Goal: Information Seeking & Learning: Learn about a topic

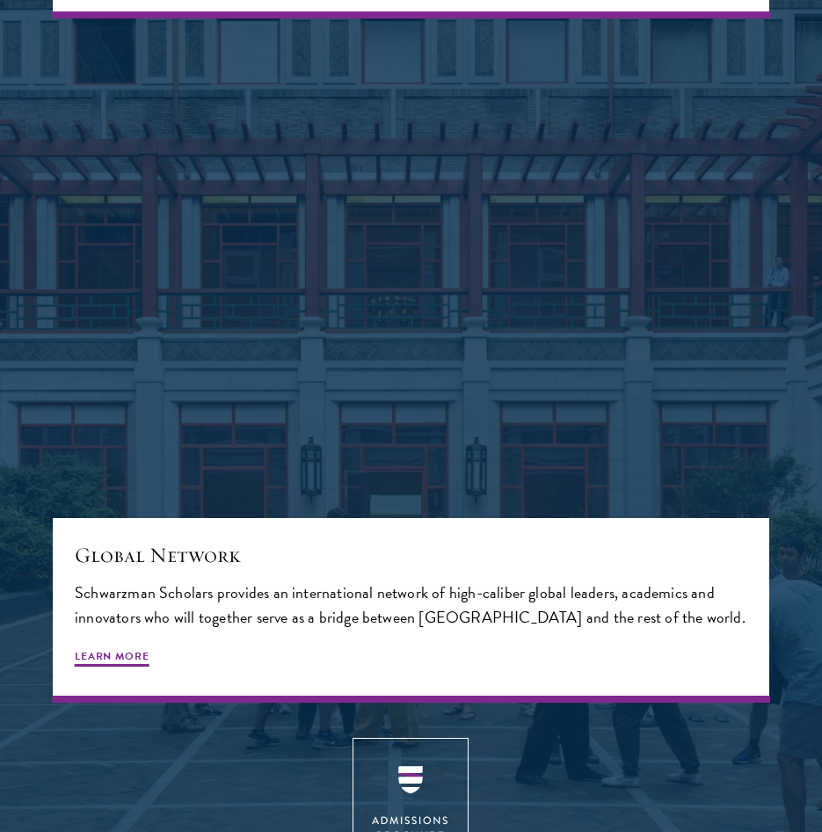
scroll to position [3606, 0]
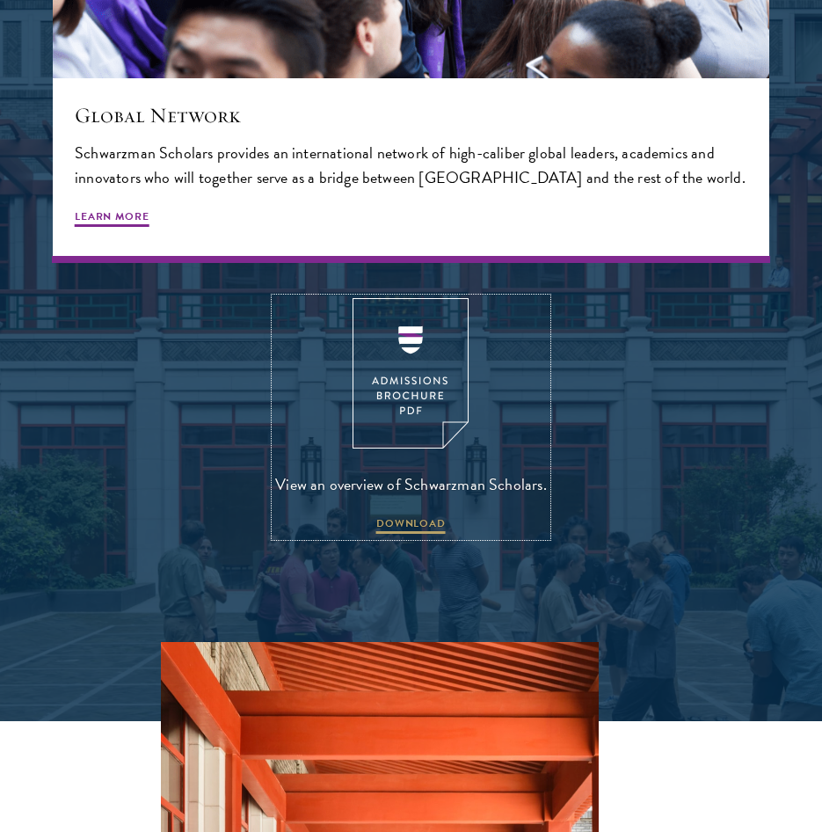
click at [448, 524] on link "View an overview of Schwarzman Scholars. DOWNLOAD" at bounding box center [411, 417] width 272 height 238
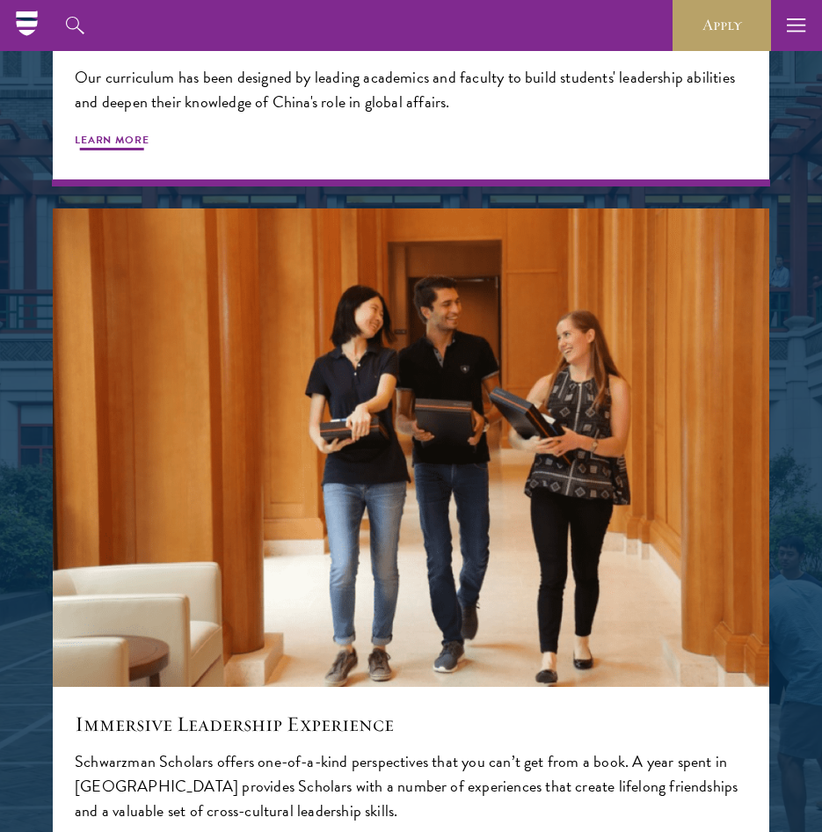
scroll to position [2286, 0]
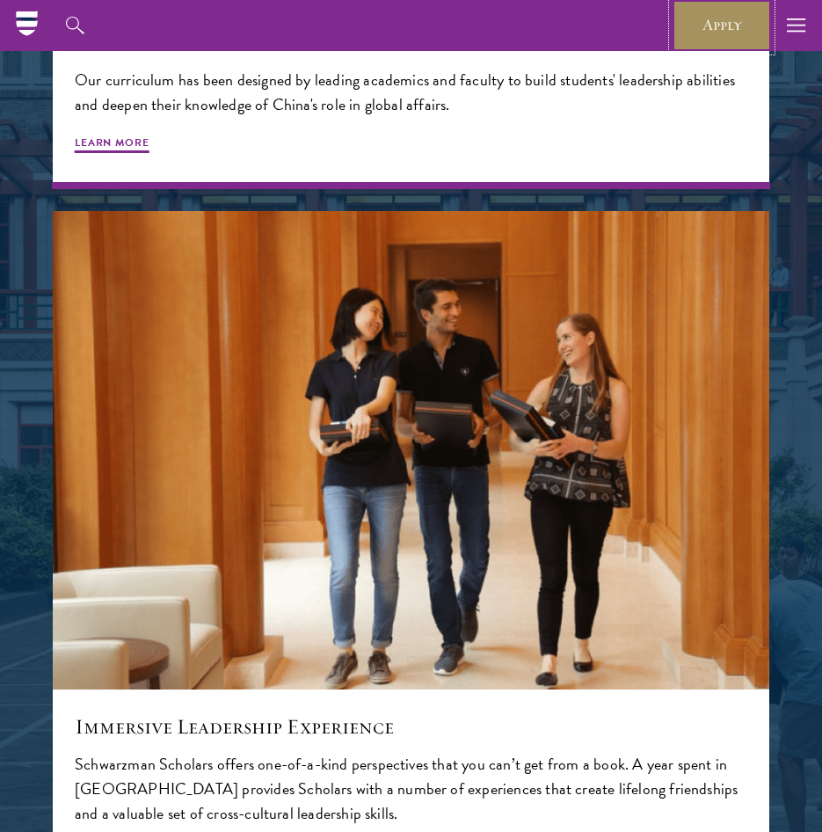
click at [717, 26] on link "Apply" at bounding box center [722, 25] width 98 height 51
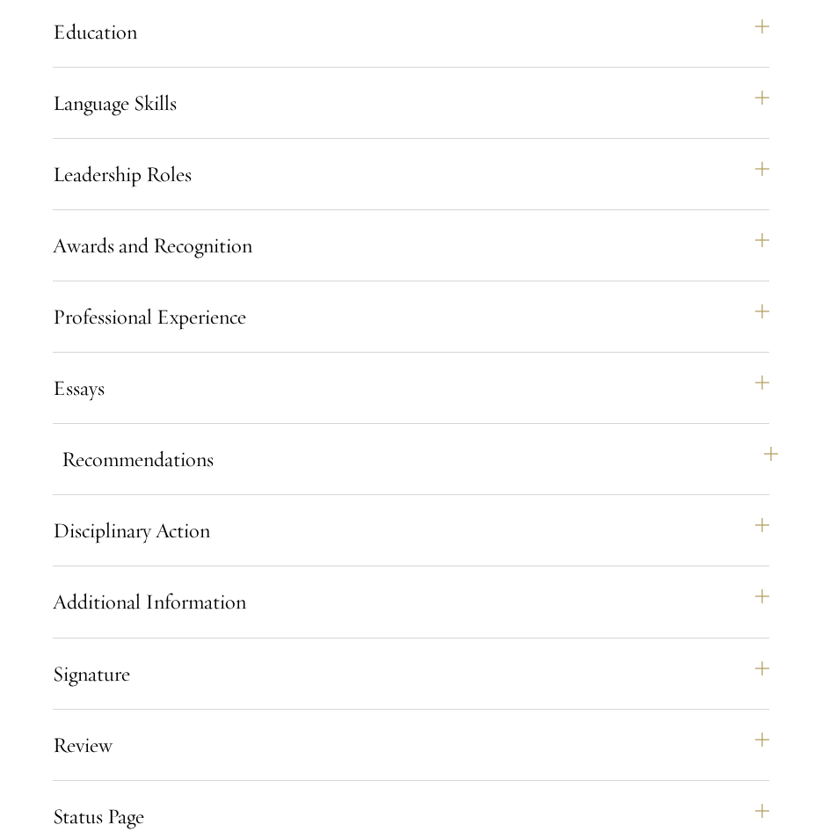
scroll to position [1759, 0]
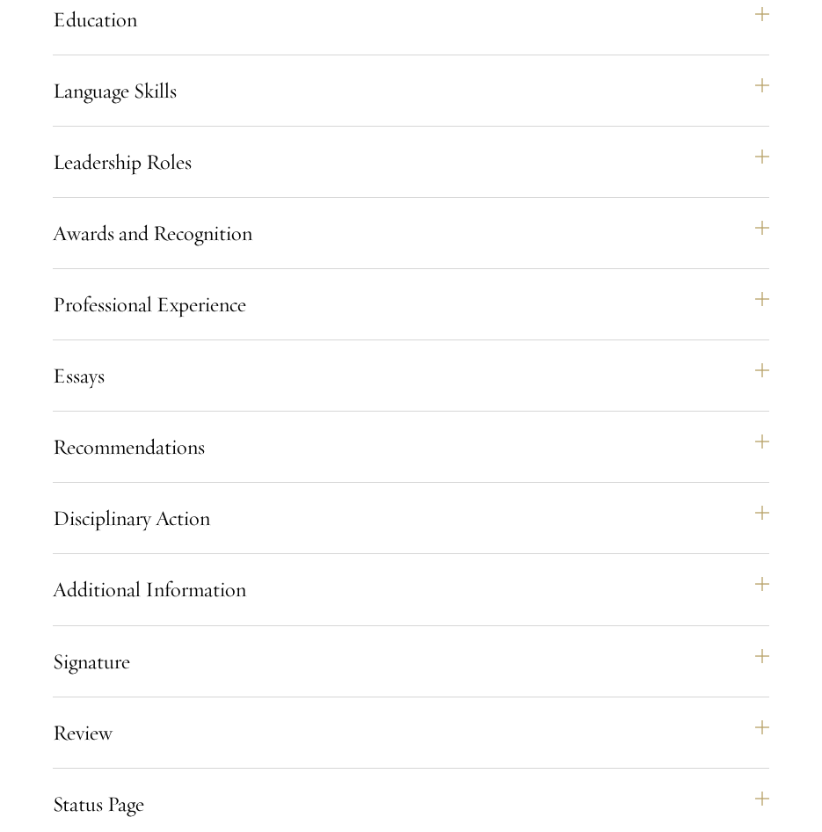
click at [572, 477] on div "Application Home Page The online application form must be completed in English.…" at bounding box center [411, 348] width 717 height 1127
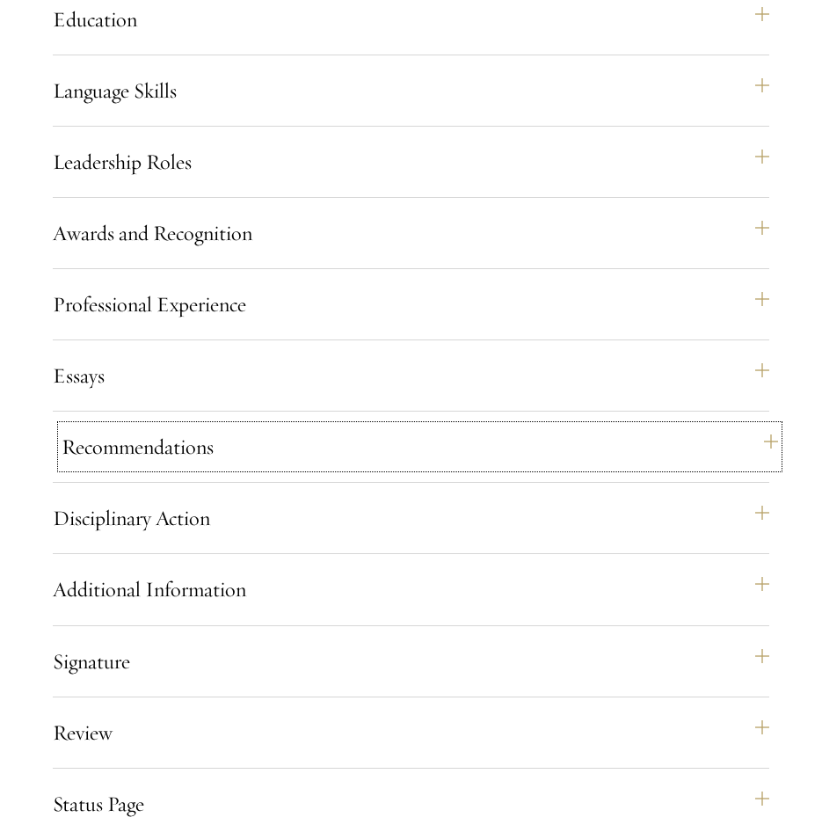
click at [573, 468] on button "Recommendations" at bounding box center [420, 447] width 717 height 42
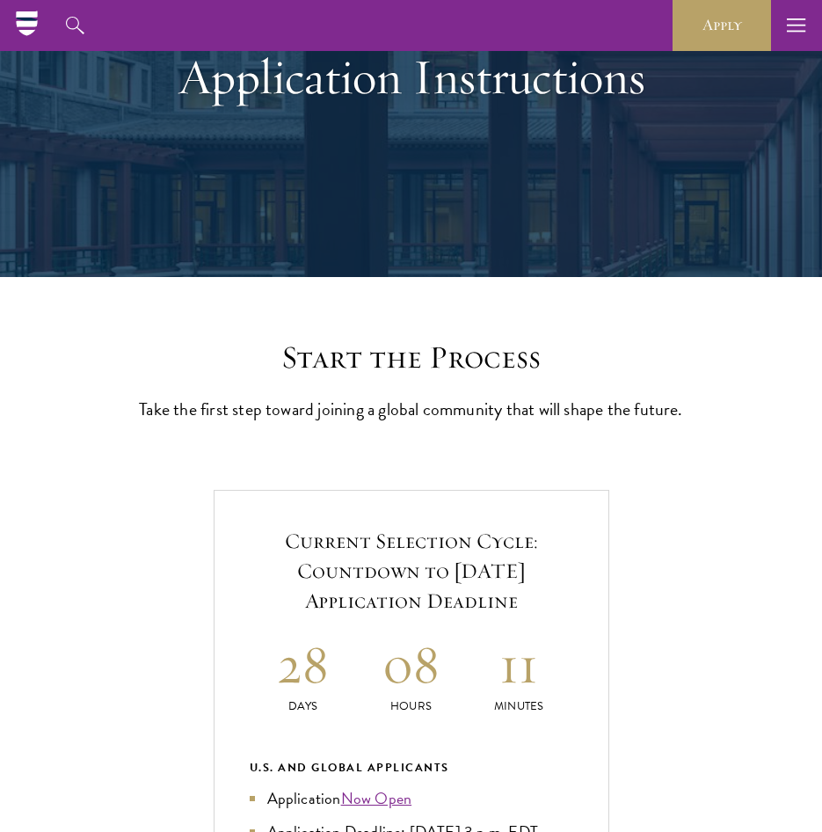
scroll to position [0, 0]
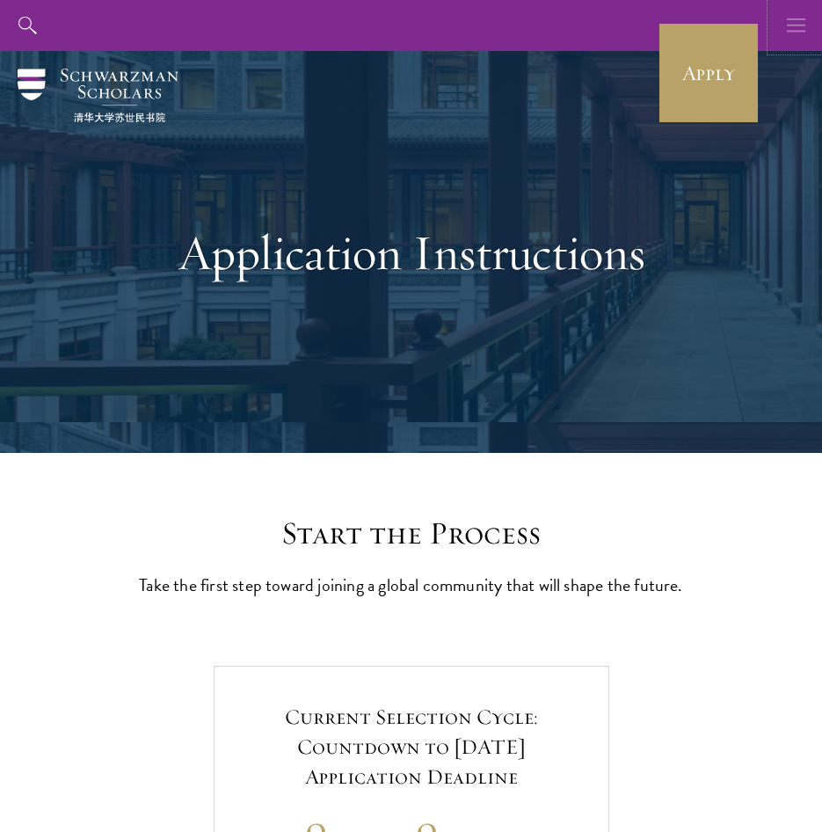
click at [809, 32] on button "button" at bounding box center [796, 25] width 51 height 51
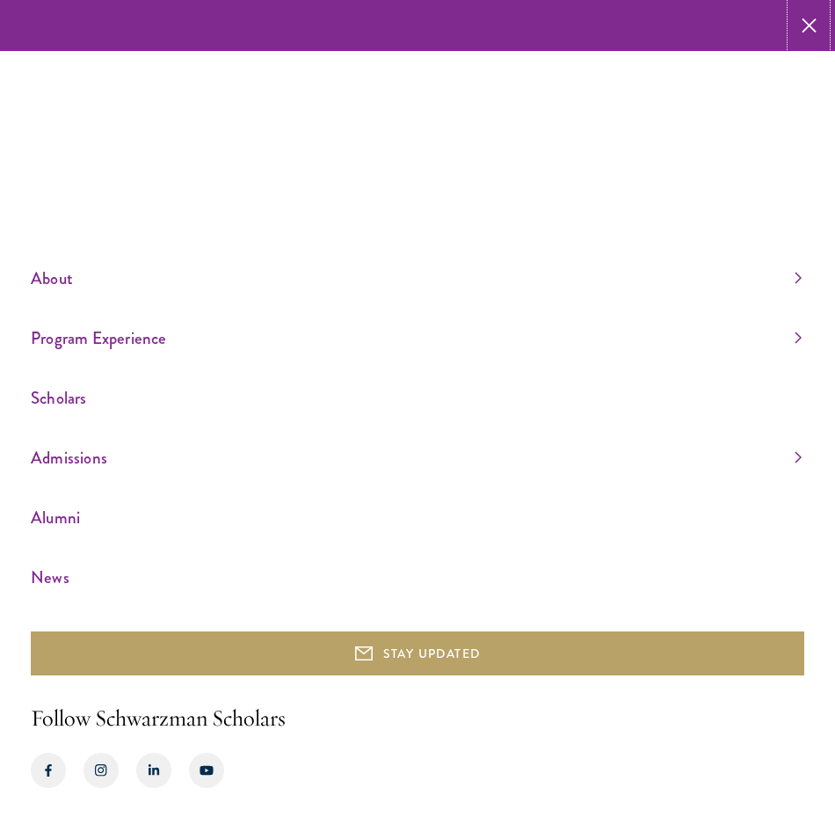
click at [815, 34] on button "button" at bounding box center [808, 25] width 35 height 51
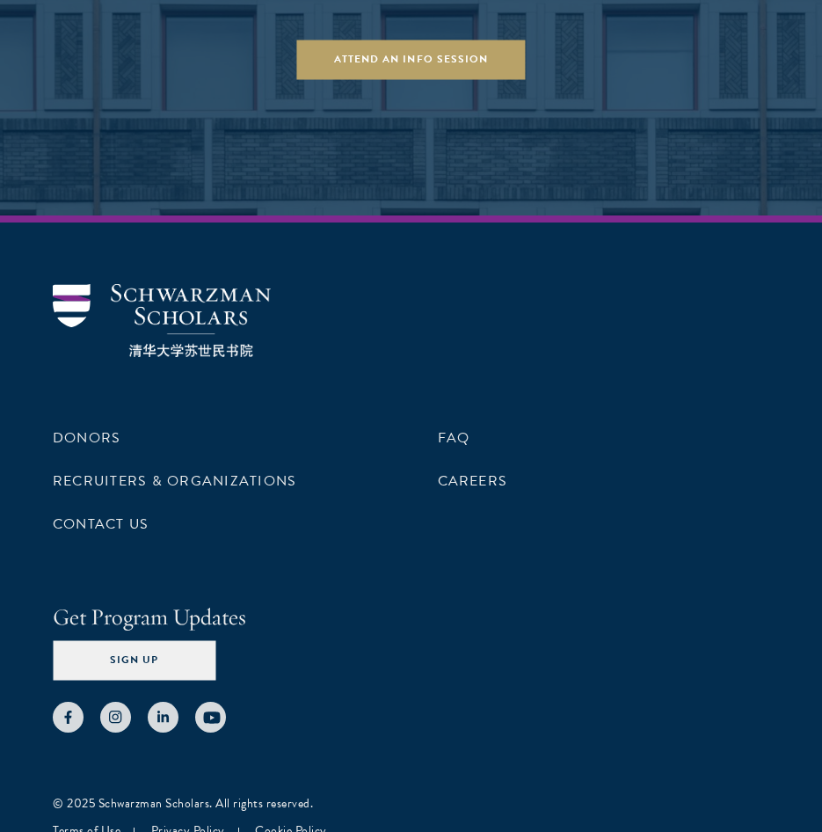
scroll to position [5804, 0]
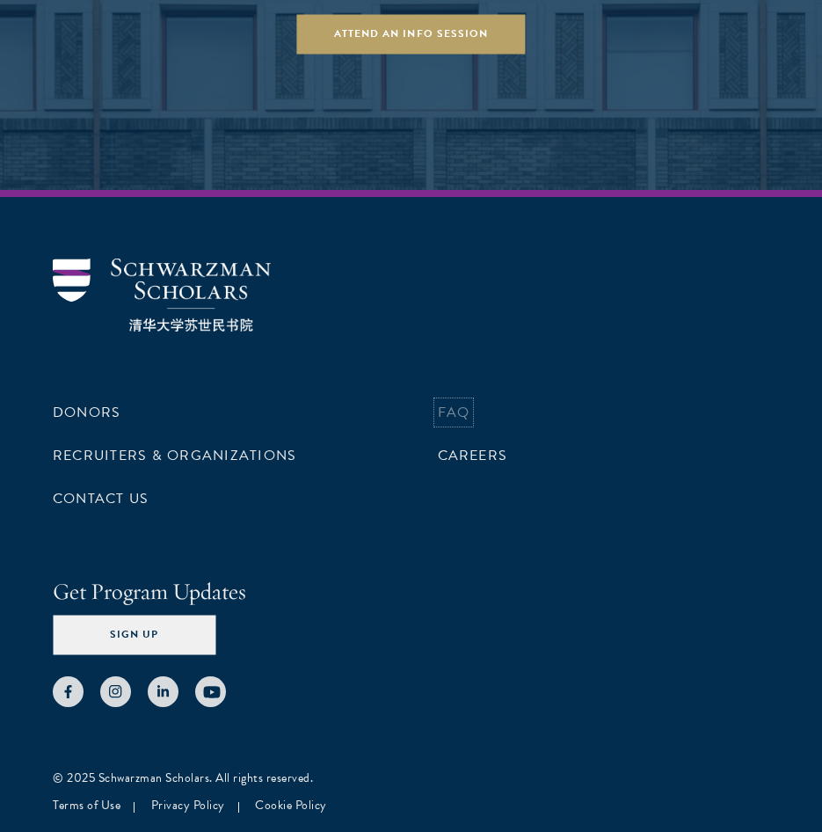
click at [456, 423] on link "FAQ" at bounding box center [454, 412] width 33 height 21
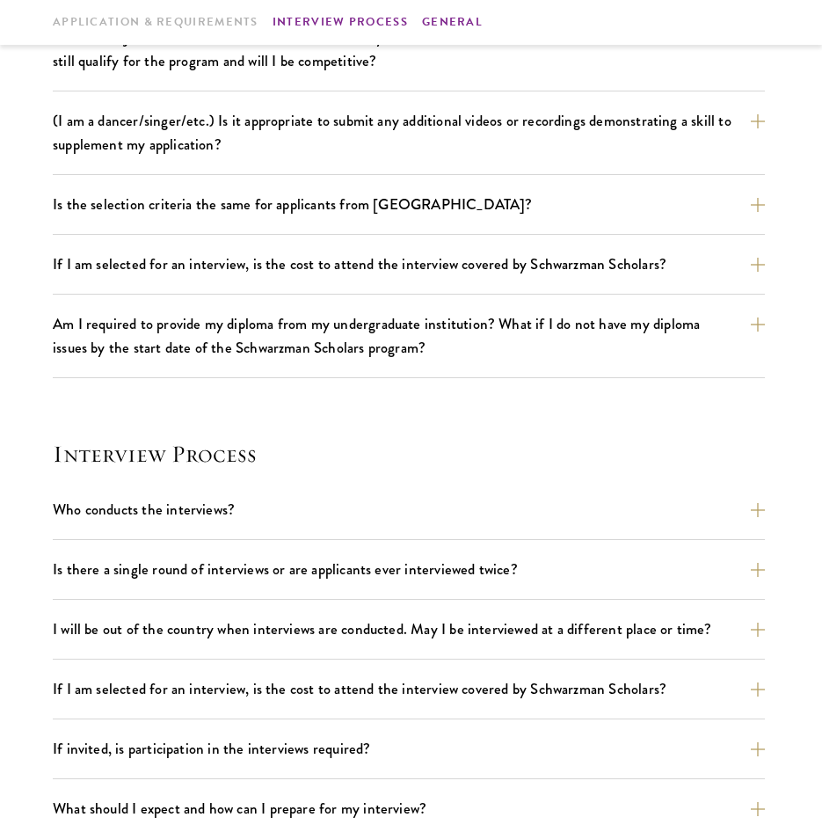
scroll to position [1495, 0]
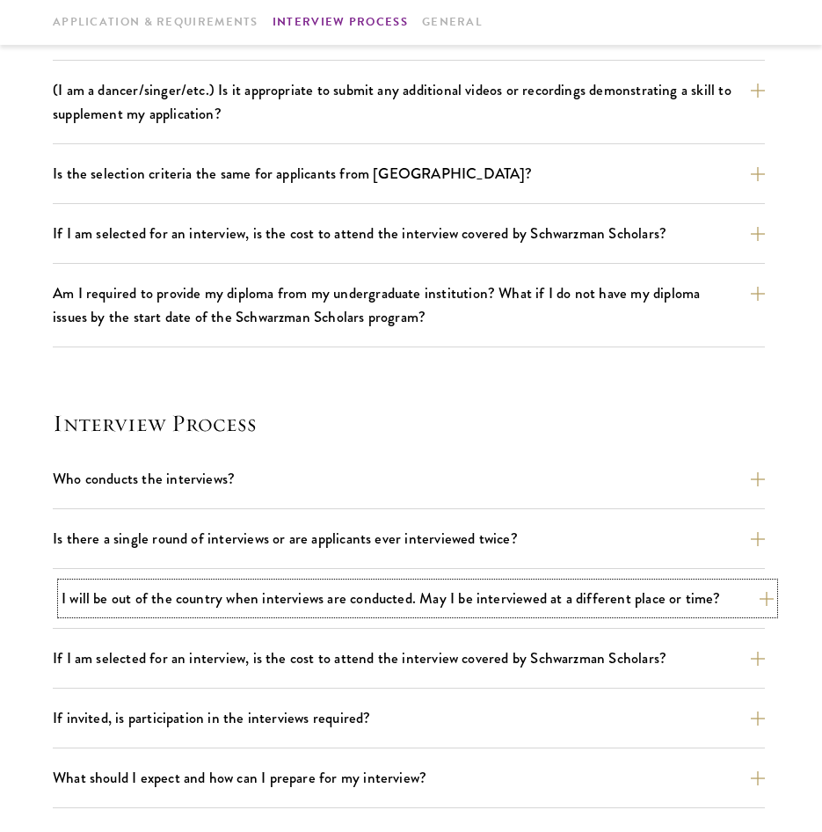
click at [439, 589] on button "I will be out of the country when interviews are conducted. May I be interviewe…" at bounding box center [418, 598] width 712 height 31
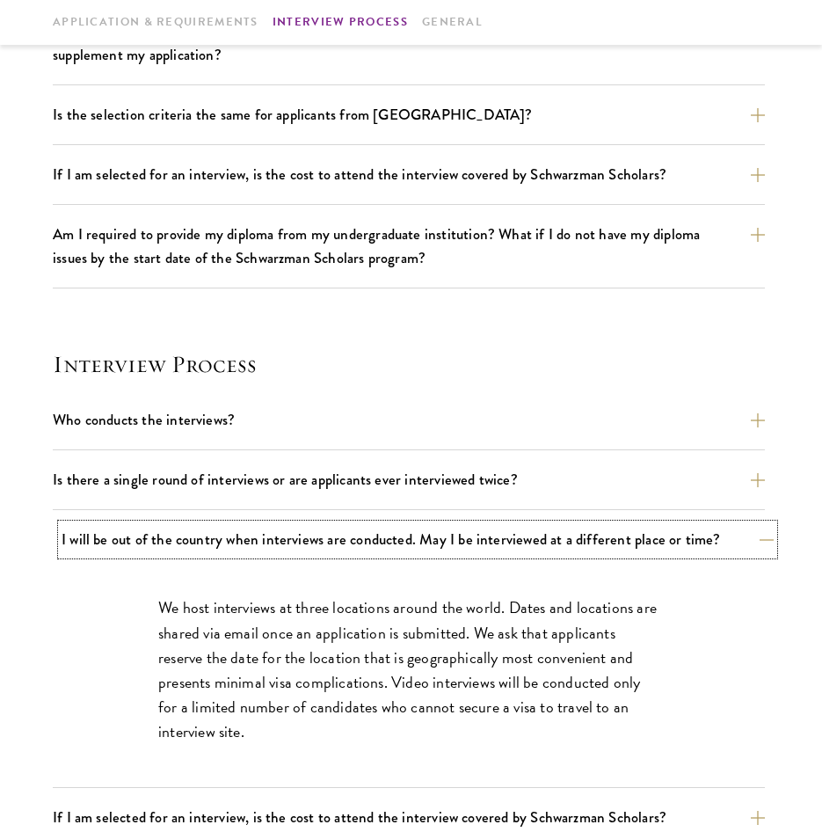
scroll to position [1583, 0]
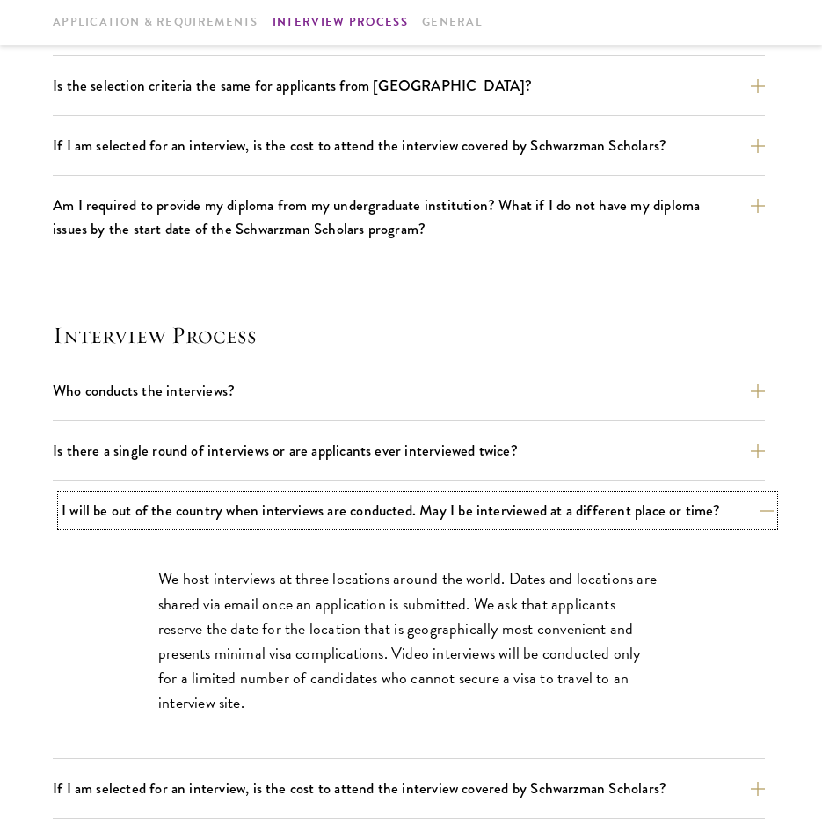
click at [447, 504] on button "I will be out of the country when interviews are conducted. May I be interviewe…" at bounding box center [418, 510] width 712 height 31
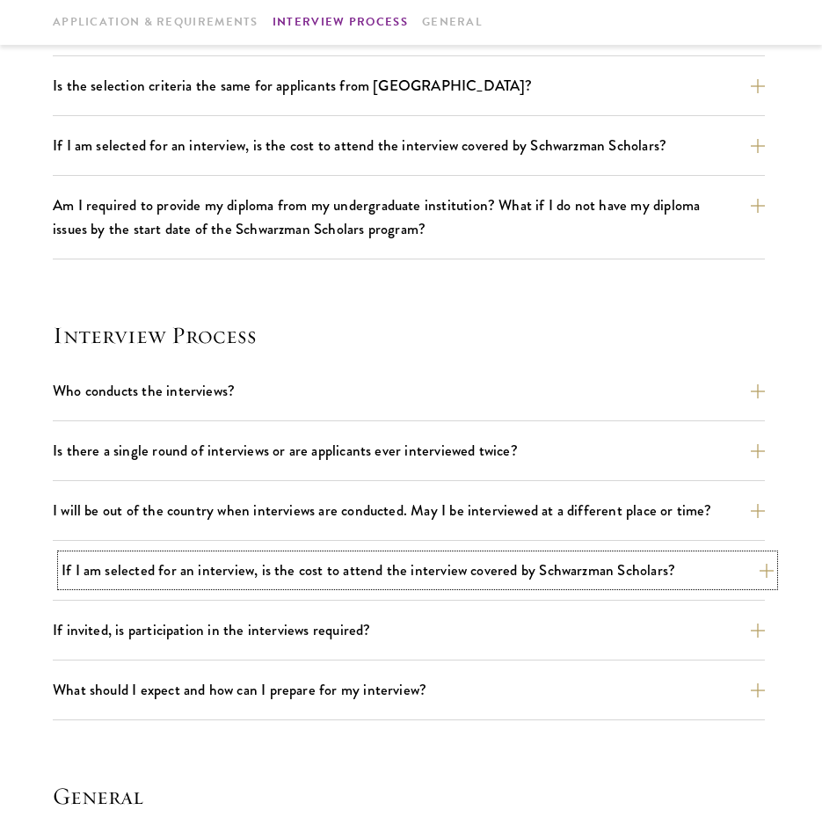
click at [447, 577] on button "If I am selected for an interview, is the cost to attend the interview covered …" at bounding box center [418, 570] width 712 height 31
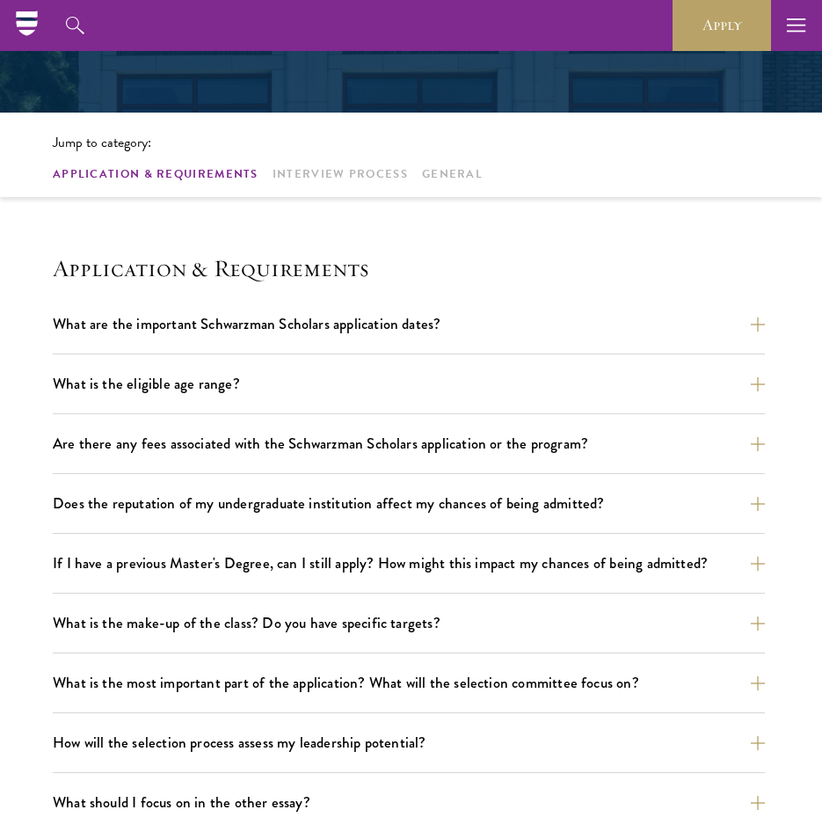
scroll to position [0, 0]
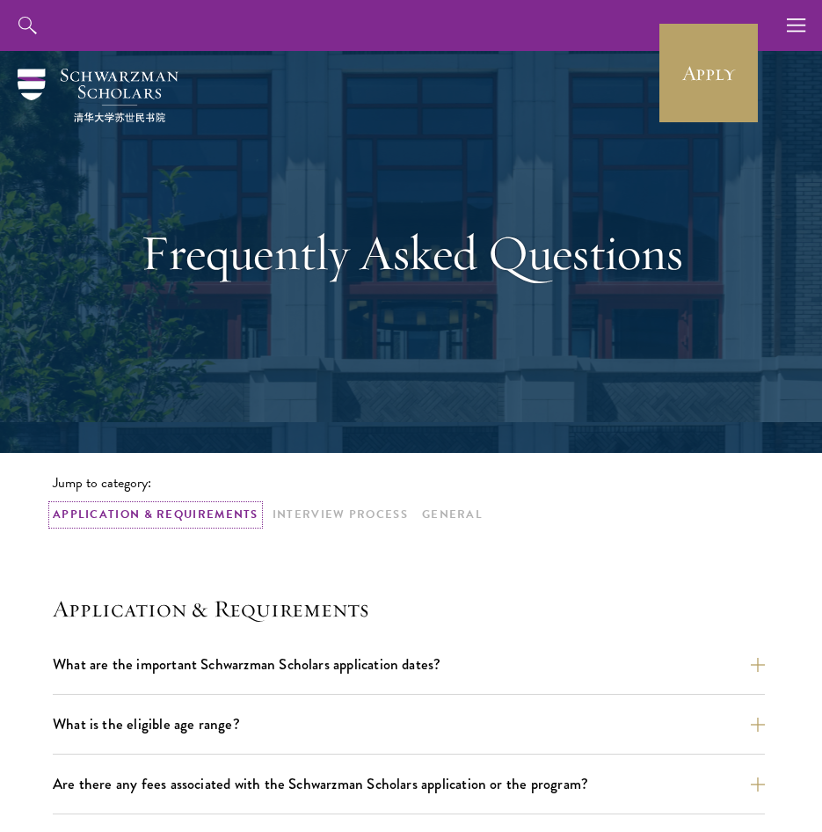
click at [116, 518] on link "Application & Requirements" at bounding box center [156, 515] width 206 height 18
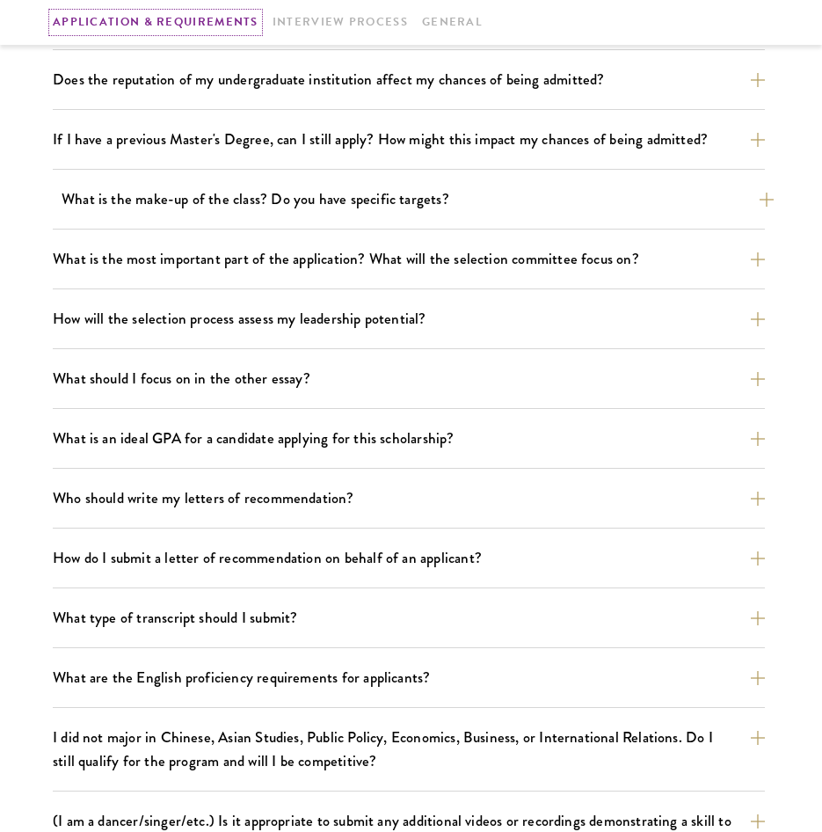
scroll to position [945, 0]
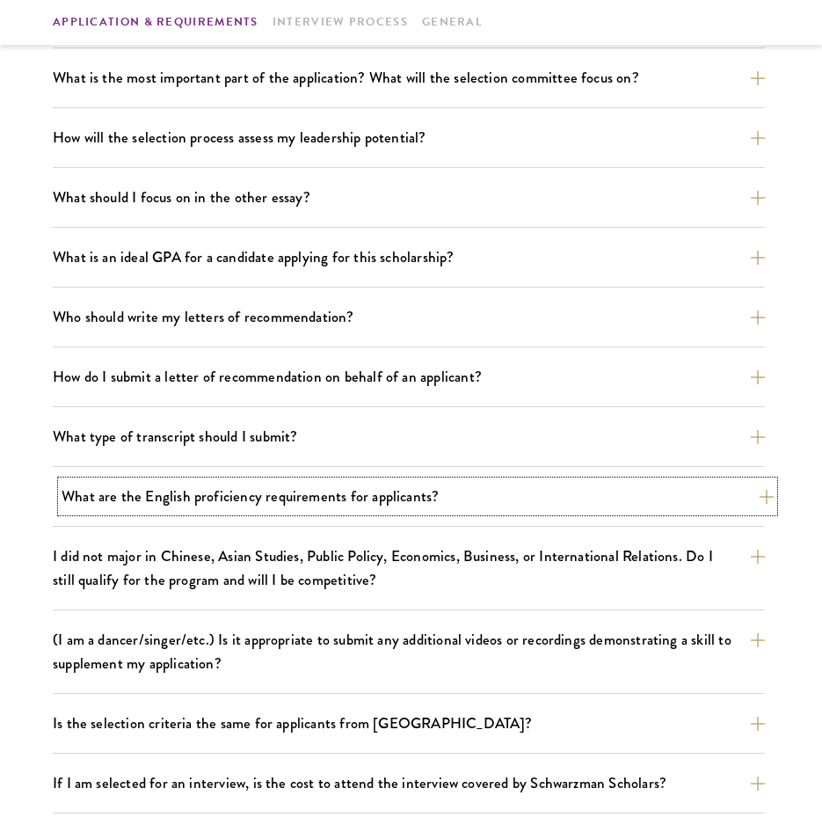
click at [434, 492] on button "What are the English proficiency requirements for applicants?" at bounding box center [418, 496] width 712 height 31
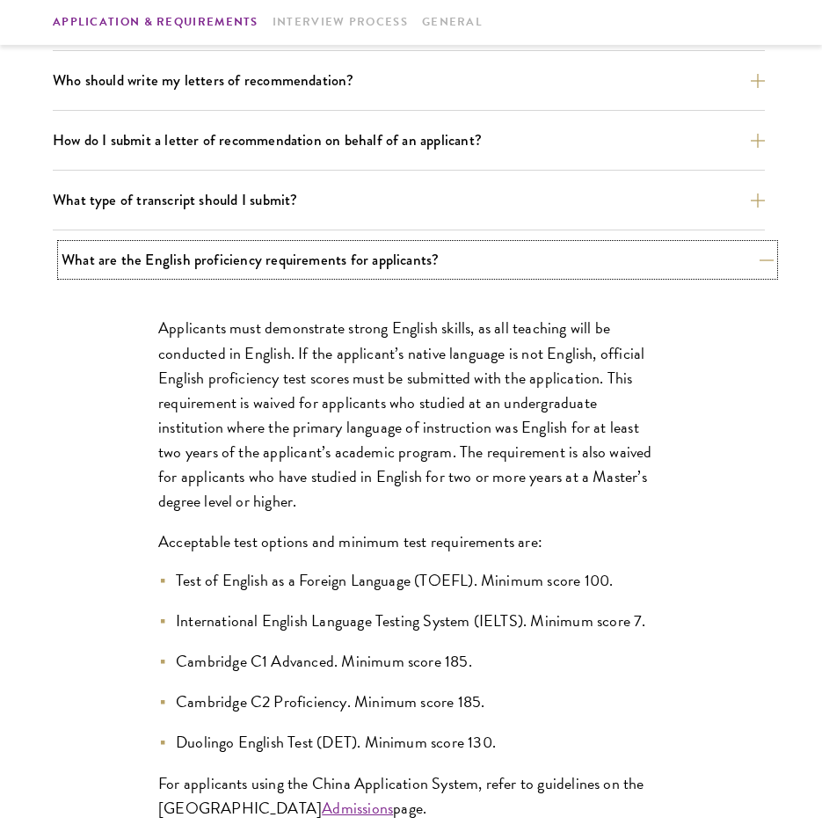
scroll to position [1209, 0]
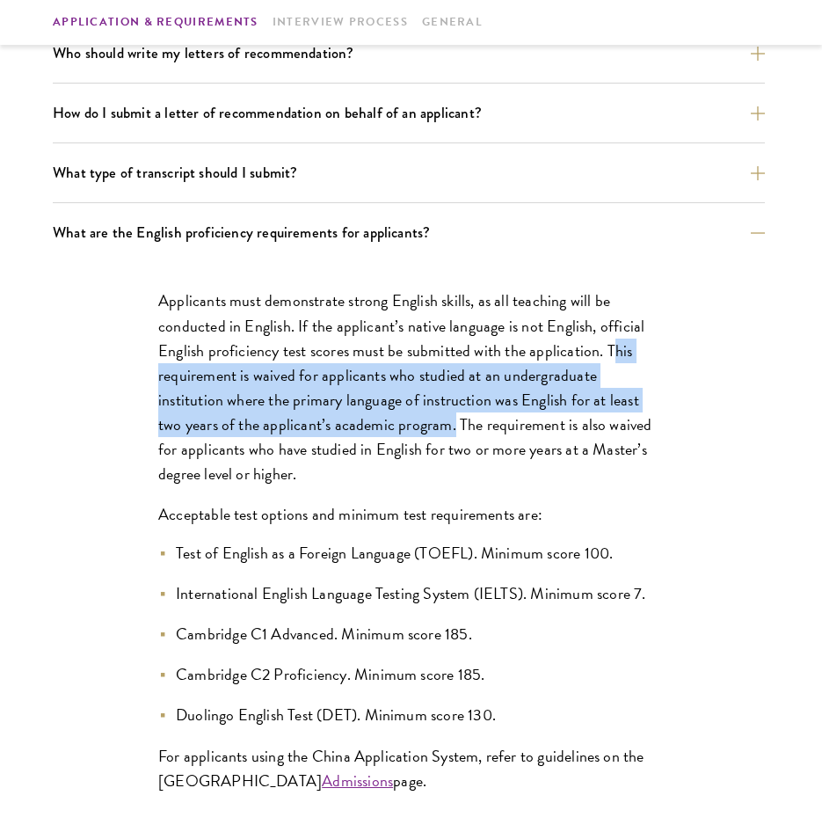
drag, startPoint x: 609, startPoint y: 347, endPoint x: 452, endPoint y: 431, distance: 178.2
click at [452, 431] on p "Applicants must demonstrate strong English skills, as all teaching will be cond…" at bounding box center [408, 387] width 501 height 198
drag, startPoint x: 452, startPoint y: 431, endPoint x: 382, endPoint y: 414, distance: 72.3
copy p "his requirement is waived for applicants who studied at an undergraduate instit…"
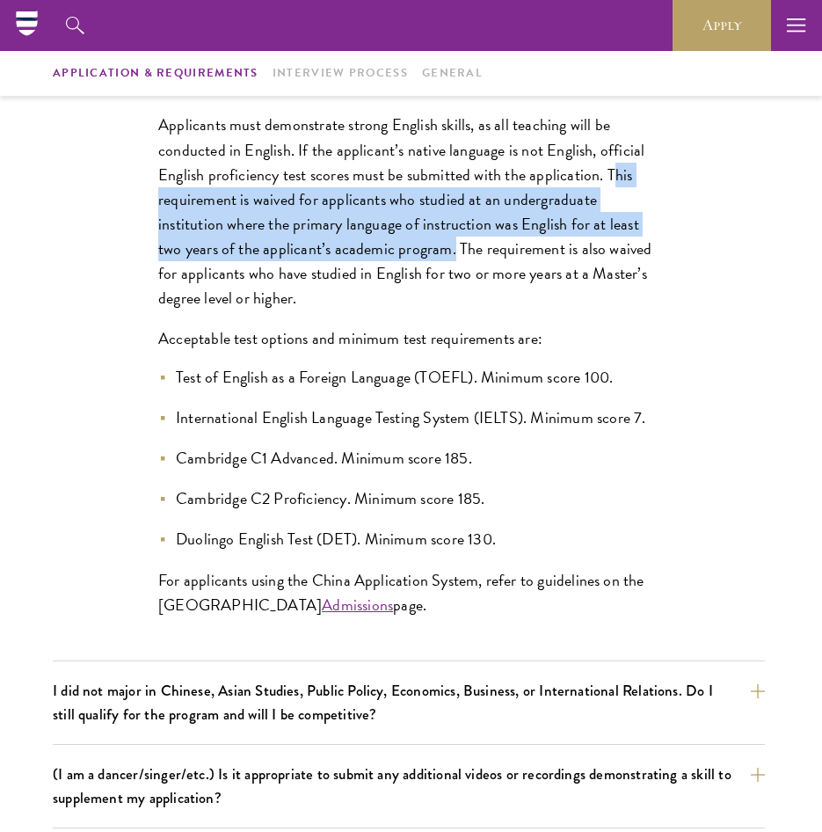
scroll to position [1297, 0]
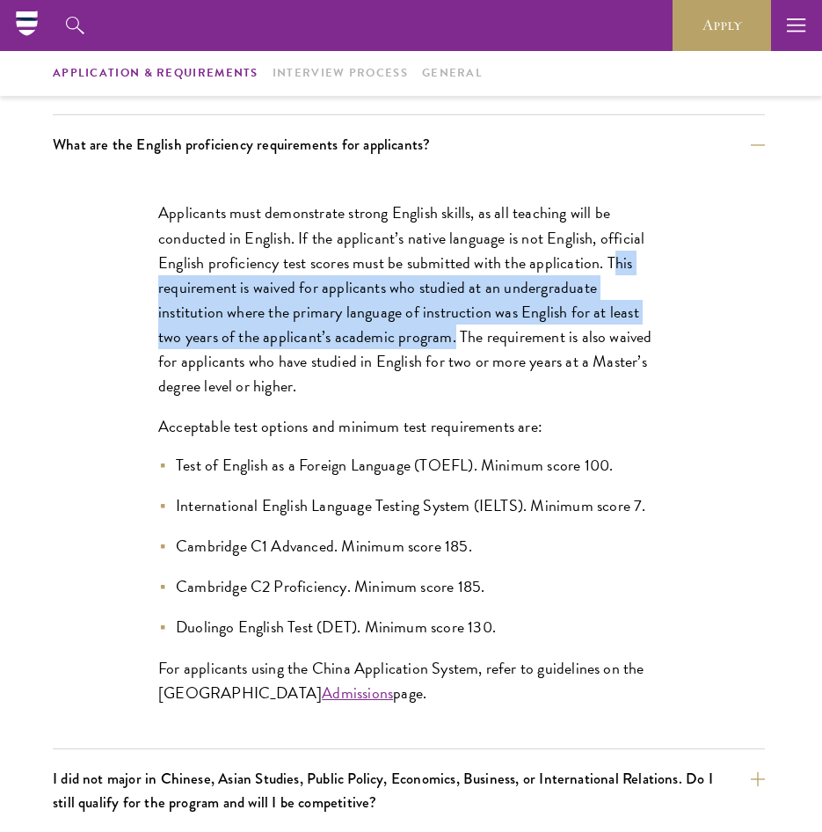
click at [346, 290] on p "Applicants must demonstrate strong English skills, as all teaching will be cond…" at bounding box center [408, 300] width 501 height 198
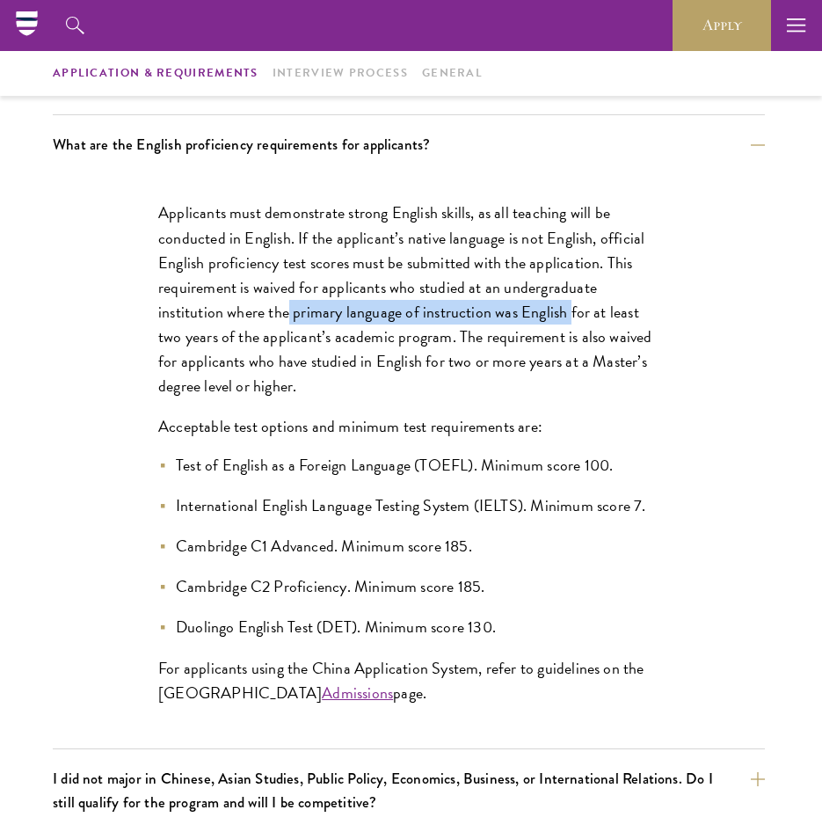
drag, startPoint x: 291, startPoint y: 313, endPoint x: 567, endPoint y: 321, distance: 276.2
click at [567, 321] on p "Applicants must demonstrate strong English skills, as all teaching will be cond…" at bounding box center [408, 300] width 501 height 198
